Goal: Information Seeking & Learning: Learn about a topic

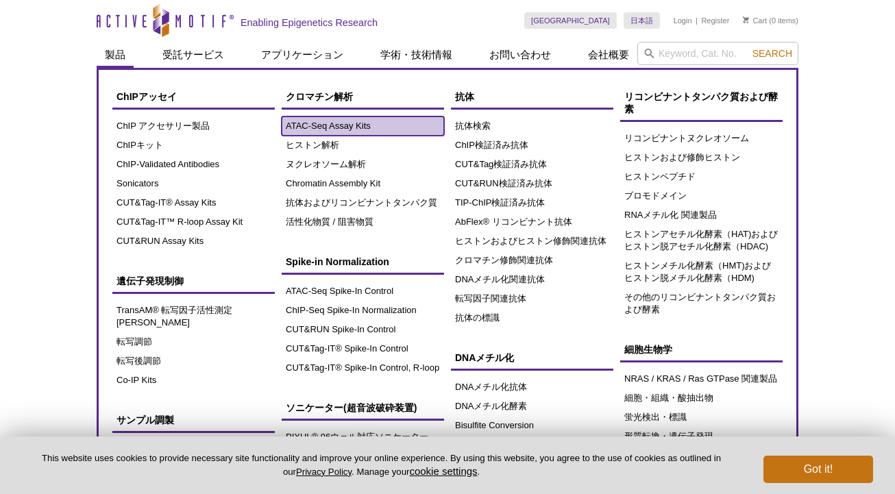
click at [303, 126] on link "ATAC-Seq Assay Kits" at bounding box center [363, 125] width 162 height 19
click at [358, 125] on link "ATAC-Seq Assay Kits" at bounding box center [363, 125] width 162 height 19
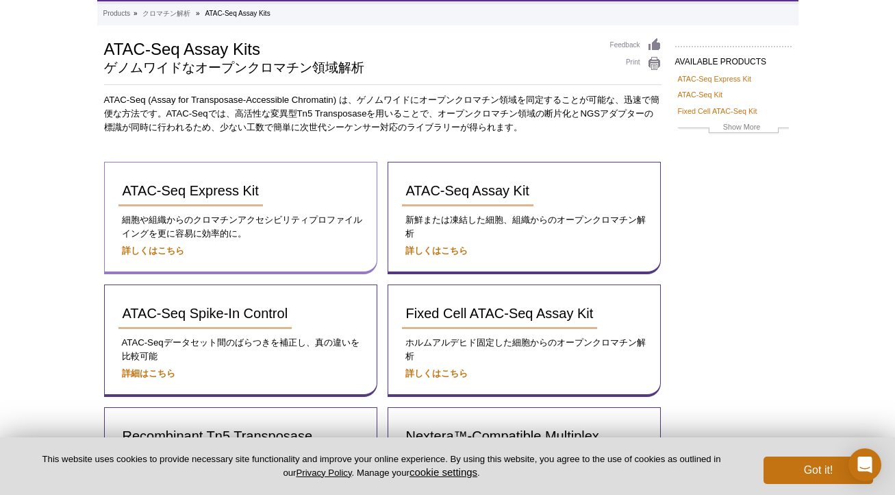
scroll to position [55, 0]
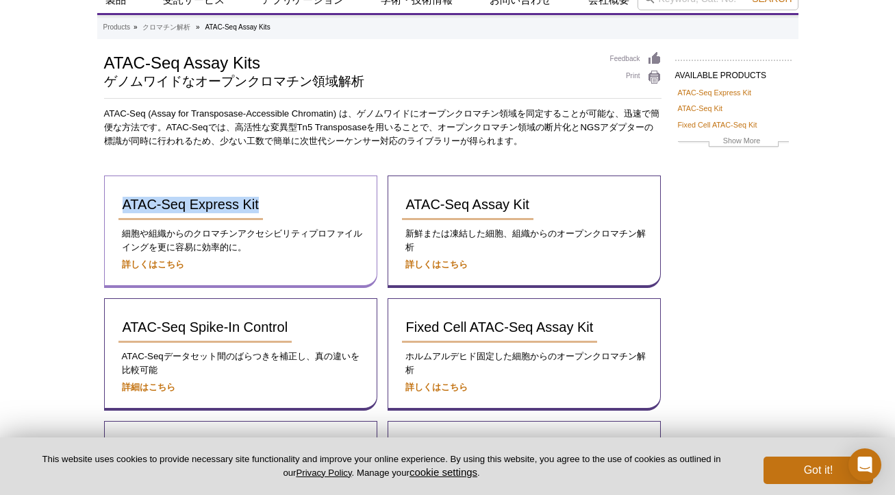
drag, startPoint x: 291, startPoint y: 212, endPoint x: 117, endPoint y: 201, distance: 174.3
click at [117, 201] on div "ATAC-Seq Express Kit 細胞や組織からのクロマチンアクセシビリティプロファイルイングを更に容易に効率的に。 詳しくはこちら" at bounding box center [240, 231] width 273 height 112
copy span "ATAC-Seq Express Kit"
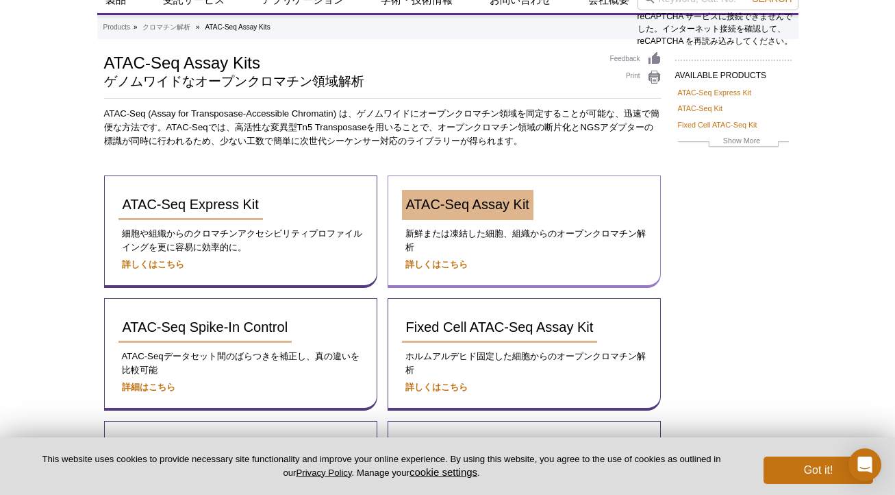
drag, startPoint x: 544, startPoint y: 209, endPoint x: 401, endPoint y: 201, distance: 142.7
click at [402, 201] on div "ATAC-Seq Assay Kit" at bounding box center [524, 210] width 245 height 40
drag, startPoint x: 397, startPoint y: 205, endPoint x: 530, endPoint y: 204, distance: 132.9
click at [530, 204] on div "ATAC-Seq Assay Kit 新鮮または凍結した細胞、組織からのオープンクロマチン解析 詳しくはこちら" at bounding box center [524, 231] width 273 height 112
copy span "ATAC-Seq Assay Kit"
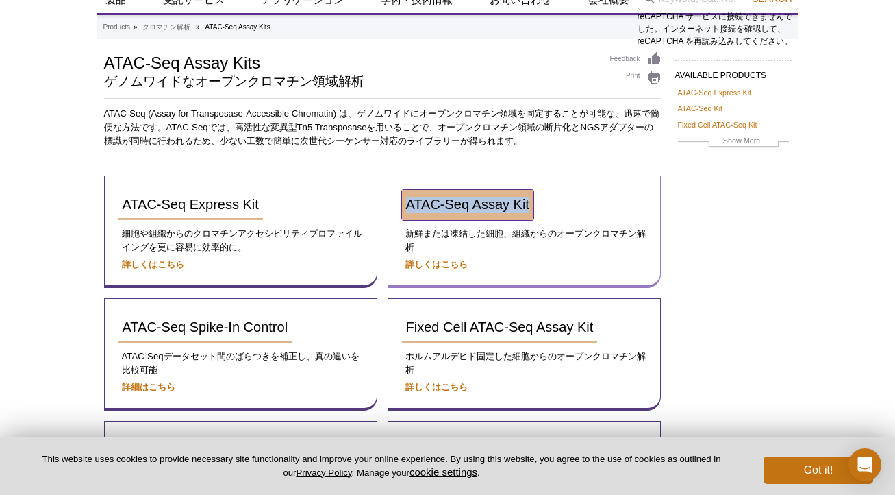
click at [453, 203] on span "ATAC-Seq Assay Kit" at bounding box center [467, 204] width 123 height 15
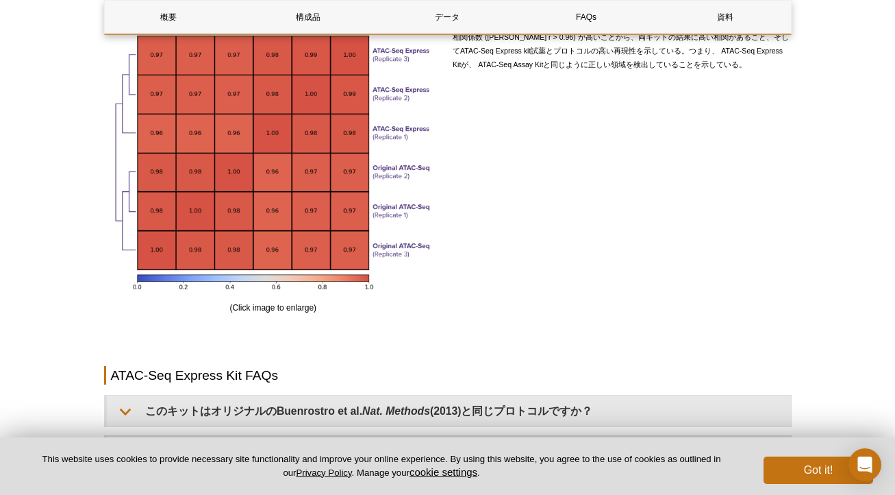
scroll to position [2838, 0]
